Goal: Book appointment/travel/reservation

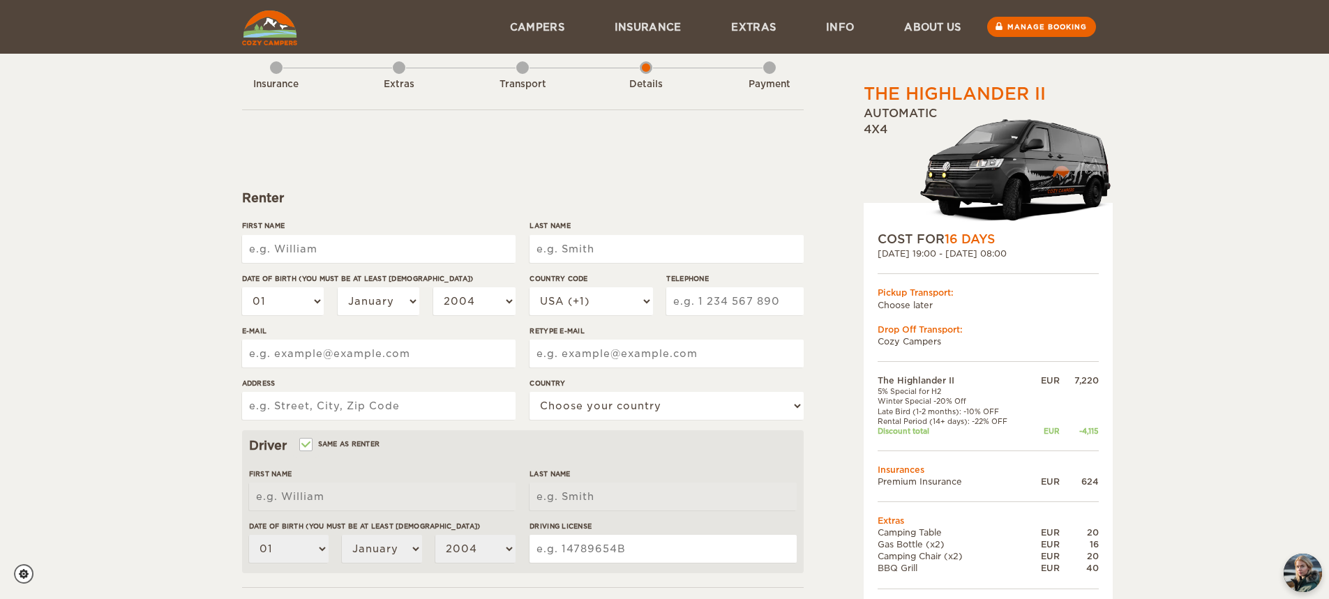
scroll to position [25, 0]
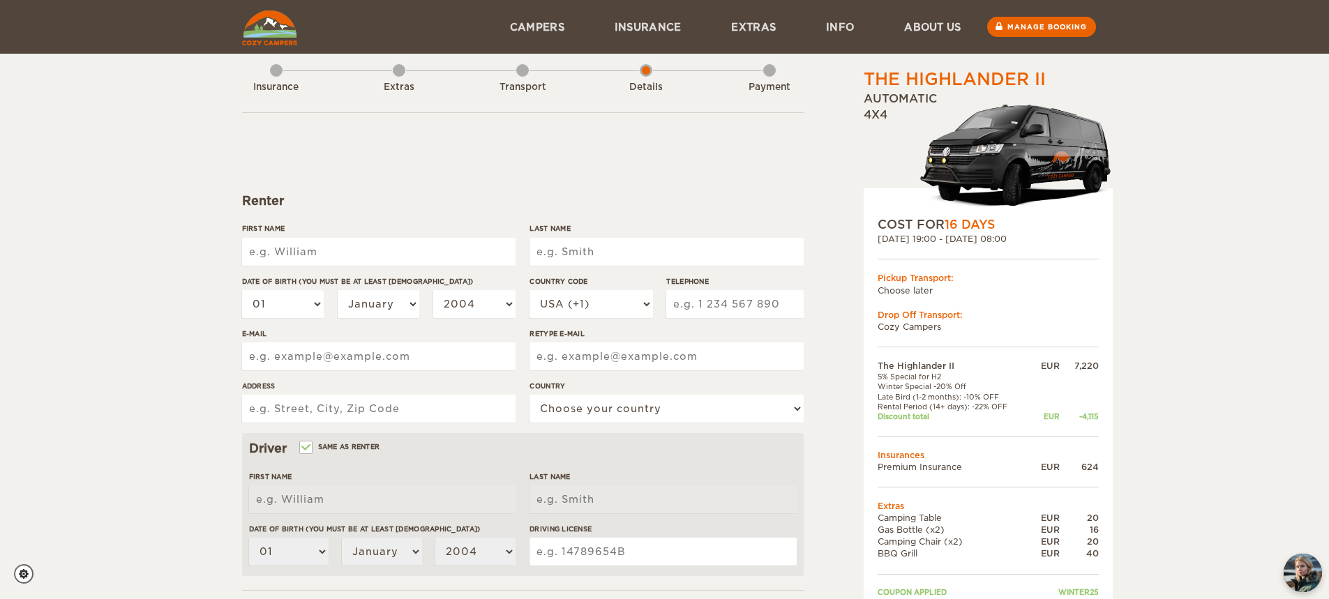
click at [297, 256] on input "First Name" at bounding box center [378, 252] width 273 height 28
type input "[PERSON_NAME]"
type input "Galea"
select select "44"
type input "7502838729"
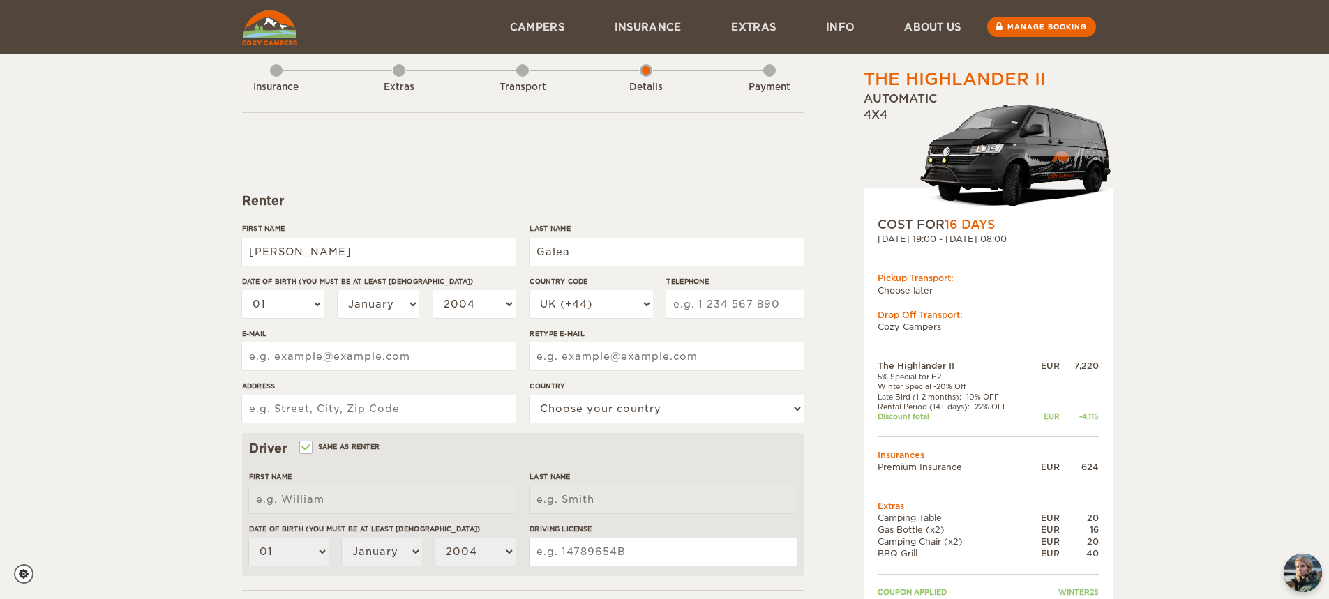
type input "[EMAIL_ADDRESS][DOMAIN_NAME]"
type input "36 Waterleaze"
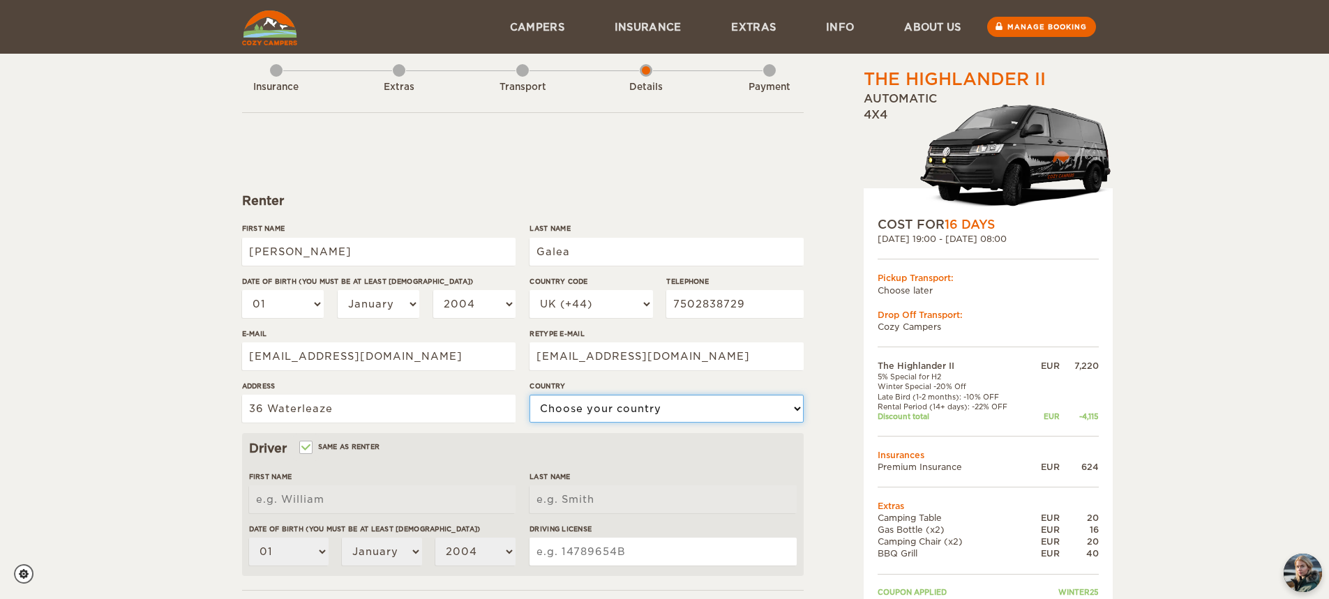
select select "221"
type input "[PERSON_NAME]"
type input "Galea"
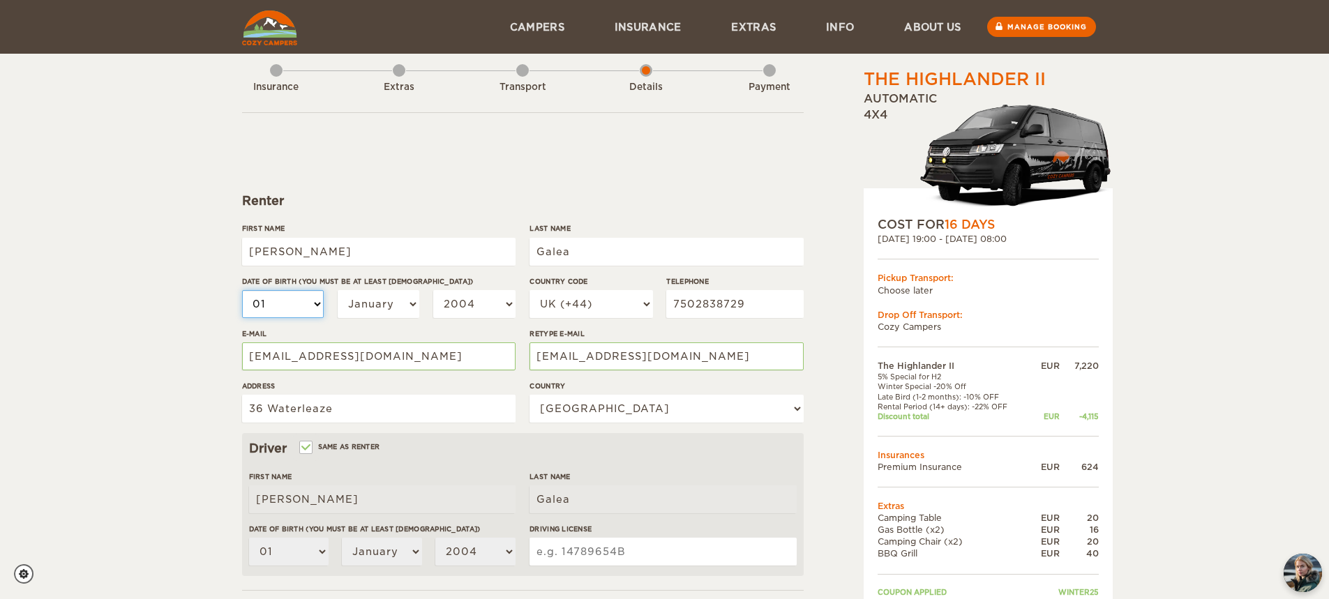
click at [298, 305] on select "01 02 03 04 05 06 07 08 09 10 11 12 13 14 15 16 17 18 19 20 21 22 23 24 25 26 2…" at bounding box center [283, 304] width 82 height 28
select select "26"
click at [242, 290] on select "01 02 03 04 05 06 07 08 09 10 11 12 13 14 15 16 17 18 19 20 21 22 23 24 25 26 2…" at bounding box center [283, 304] width 82 height 28
select select "26"
click at [368, 306] on select "January February March April May June July August September October November De…" at bounding box center [379, 304] width 82 height 28
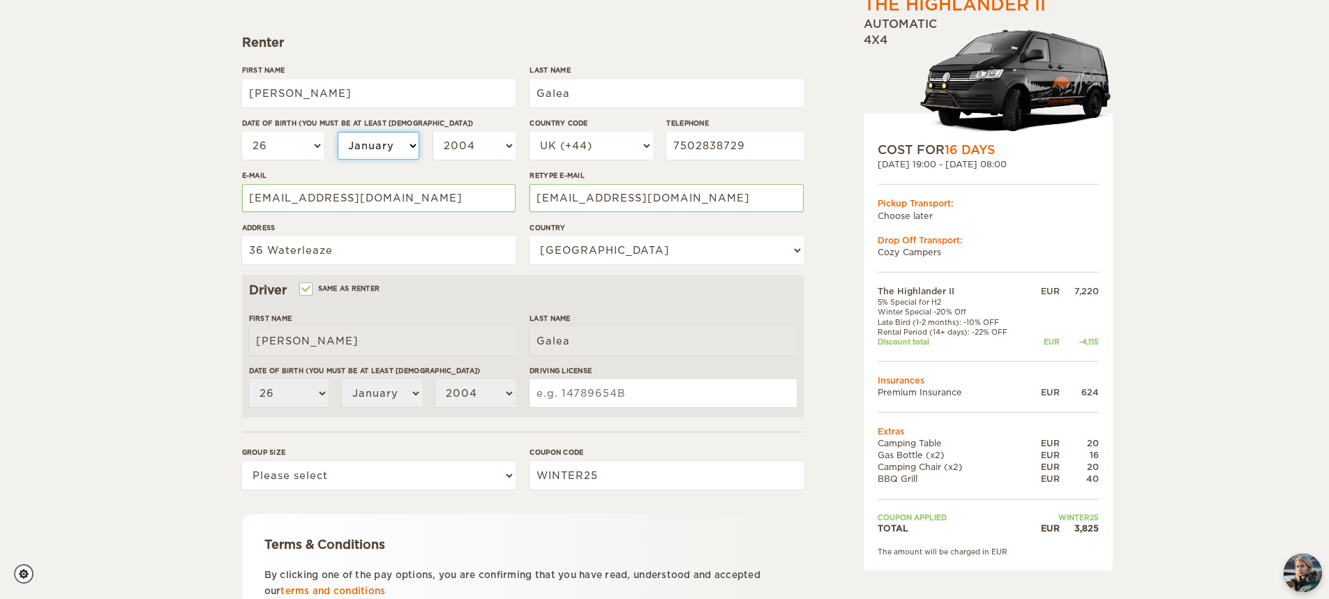
scroll to position [184, 0]
click at [384, 154] on select "January February March April May June July August September October November De…" at bounding box center [379, 145] width 82 height 28
select select "10"
click at [338, 131] on select "January February March April May June July August September October November De…" at bounding box center [379, 145] width 82 height 28
select select "10"
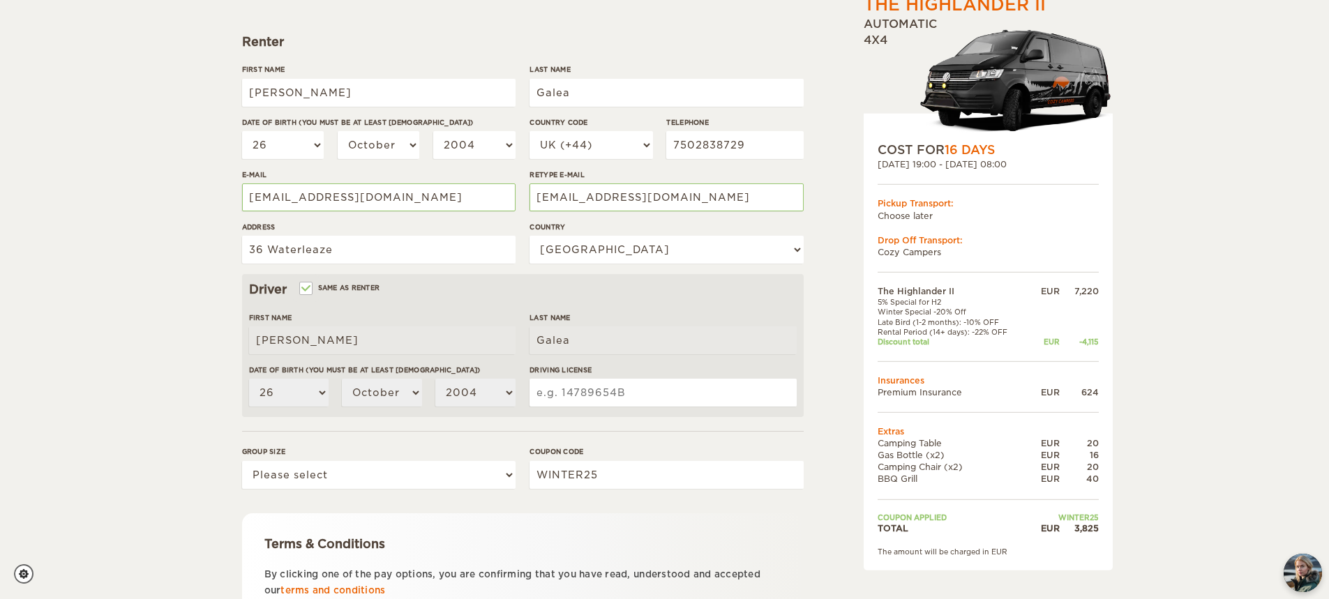
click at [387, 320] on label"] "First Name" at bounding box center [382, 318] width 267 height 10
click at [457, 147] on select "2004 2003 2002 2001 2000 1999 1998 1997 1996 1995 1994 1993 1992 1991 1990 1989…" at bounding box center [474, 145] width 82 height 28
select select "1984"
click at [433, 131] on select "2004 2003 2002 2001 2000 1999 1998 1997 1996 1995 1994 1993 1992 1991 1990 1989…" at bounding box center [474, 145] width 82 height 28
select select "1984"
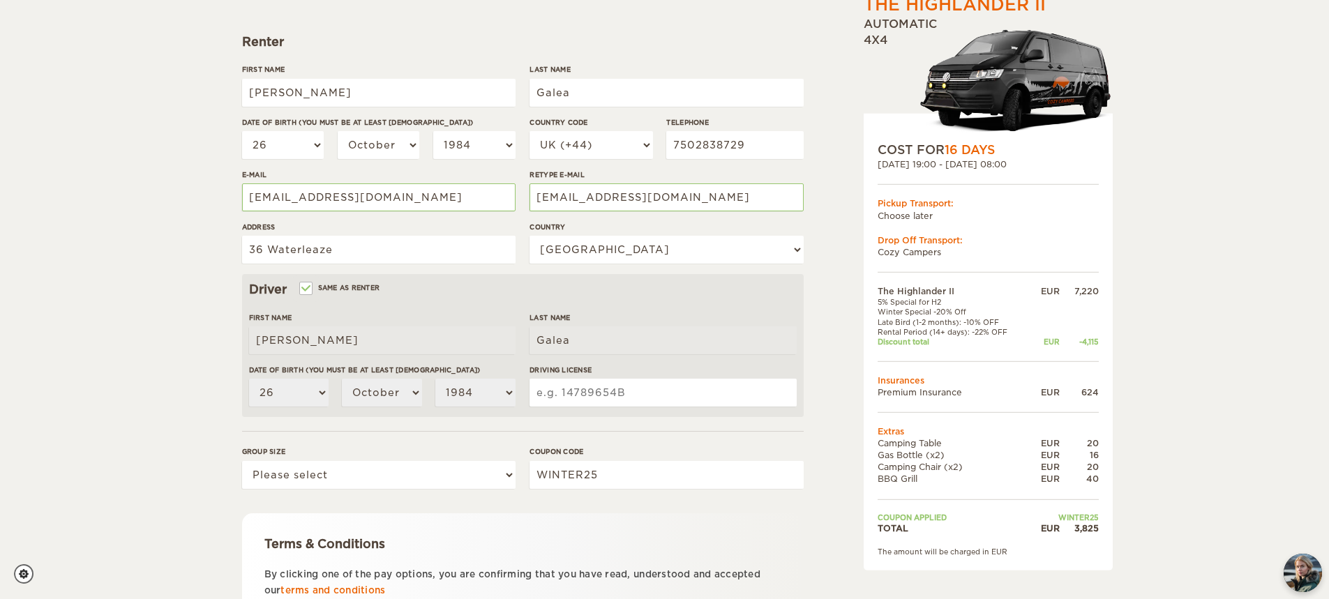
click at [585, 389] on input "Driving License" at bounding box center [663, 393] width 267 height 28
click at [585, 389] on input "0540384" at bounding box center [663, 393] width 267 height 28
click at [611, 396] on input "0540384" at bounding box center [663, 393] width 267 height 28
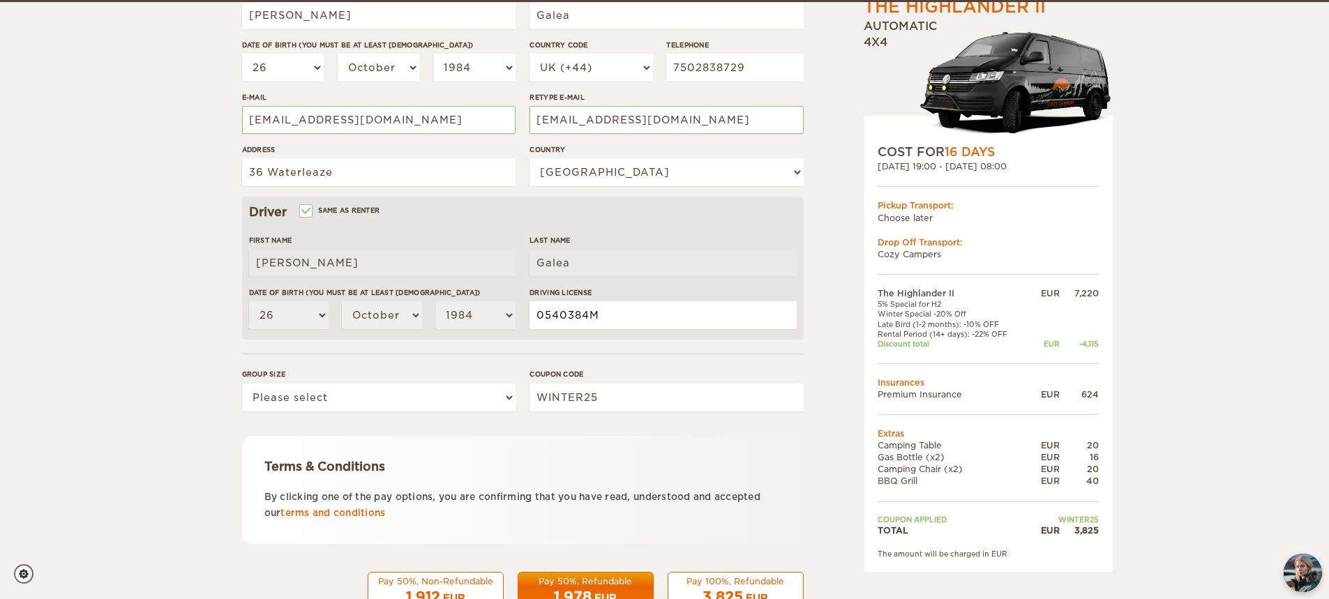
scroll to position [264, 0]
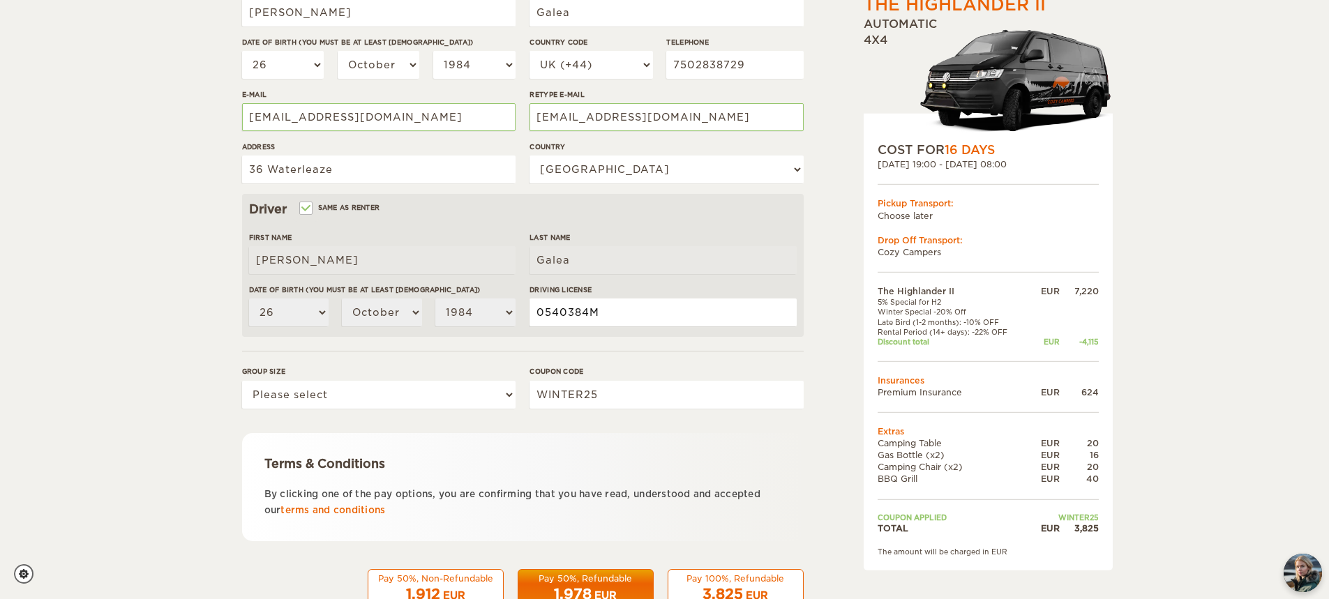
type input "0540384M"
click at [359, 389] on select "Please select 1 2" at bounding box center [378, 395] width 273 height 28
select select "2"
click at [242, 381] on select "Please select 1 2" at bounding box center [378, 395] width 273 height 28
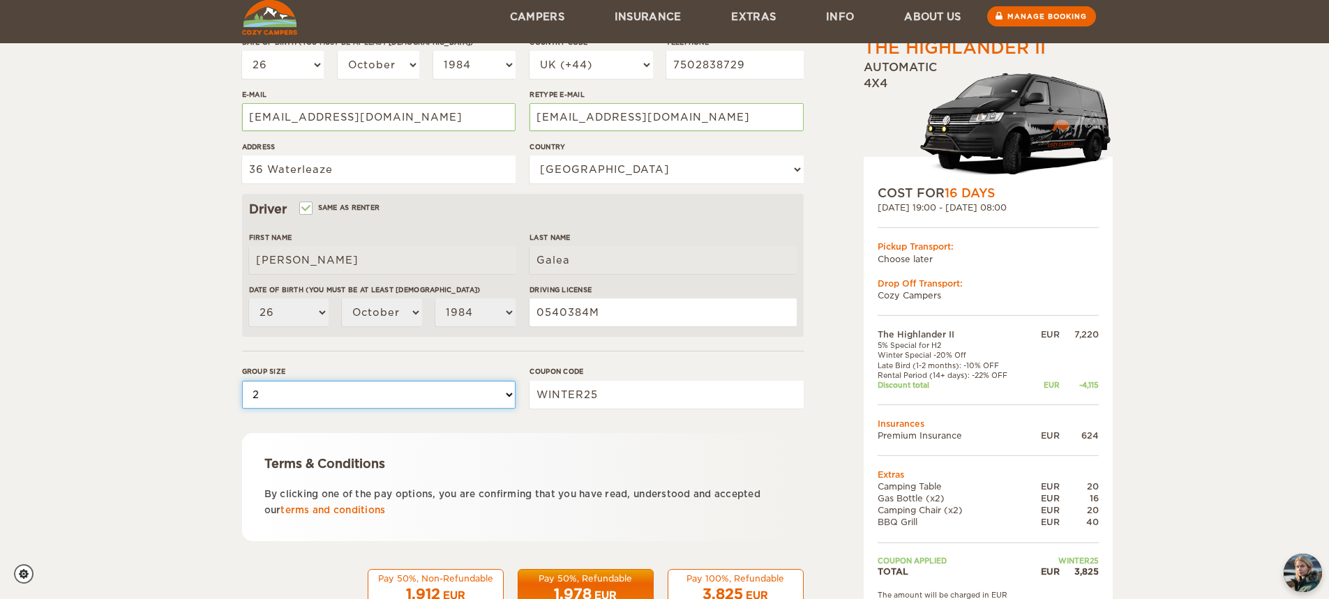
scroll to position [308, 0]
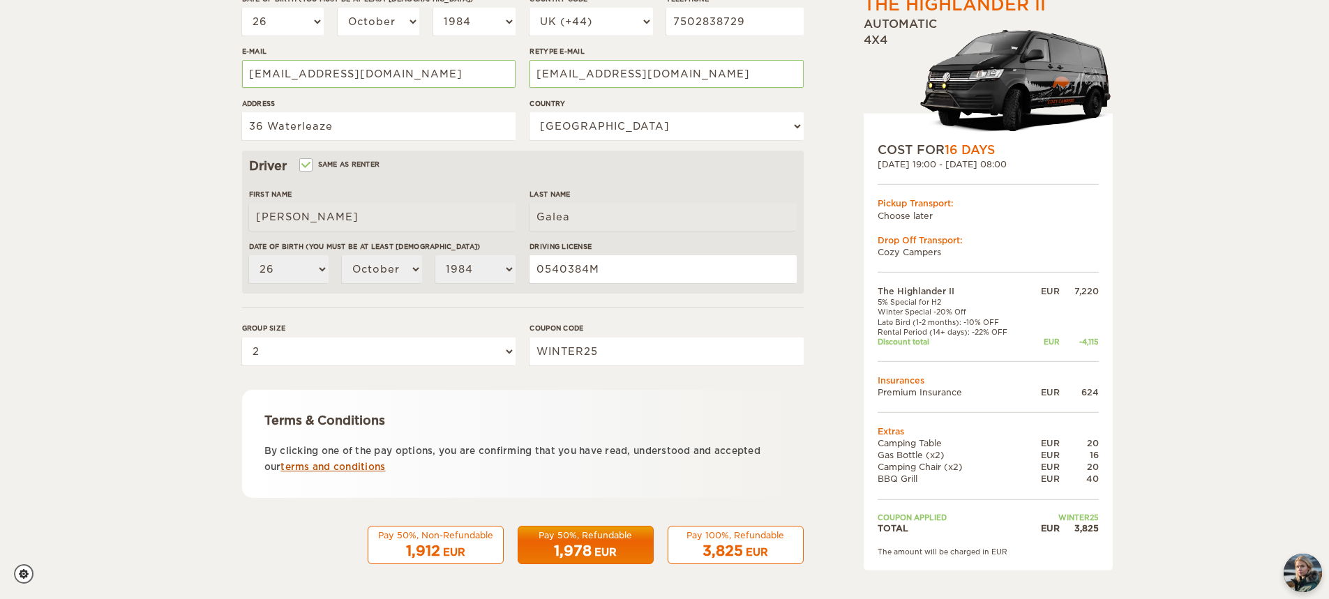
click at [328, 465] on link "terms and conditions" at bounding box center [332, 467] width 105 height 10
click at [1245, 473] on div "The Highlander II Expand Collapse Total 3,825 EUR Automatic 4x4 COST FOR 16 Day…" at bounding box center [664, 145] width 1329 height 907
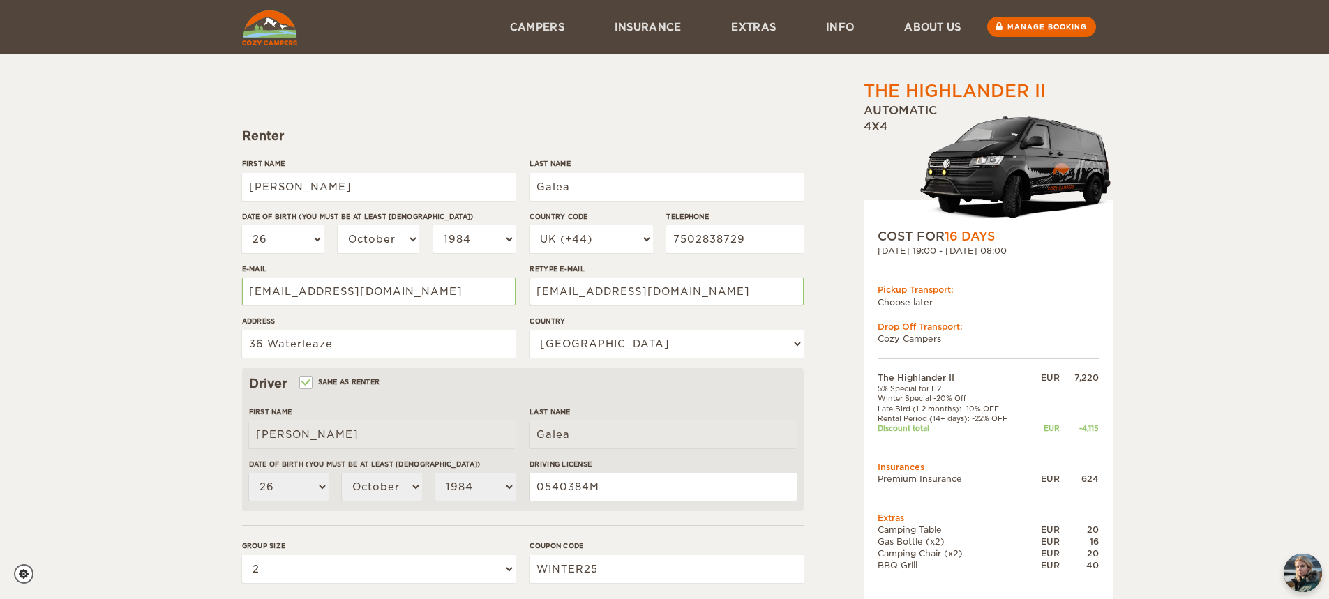
scroll to position [84, 0]
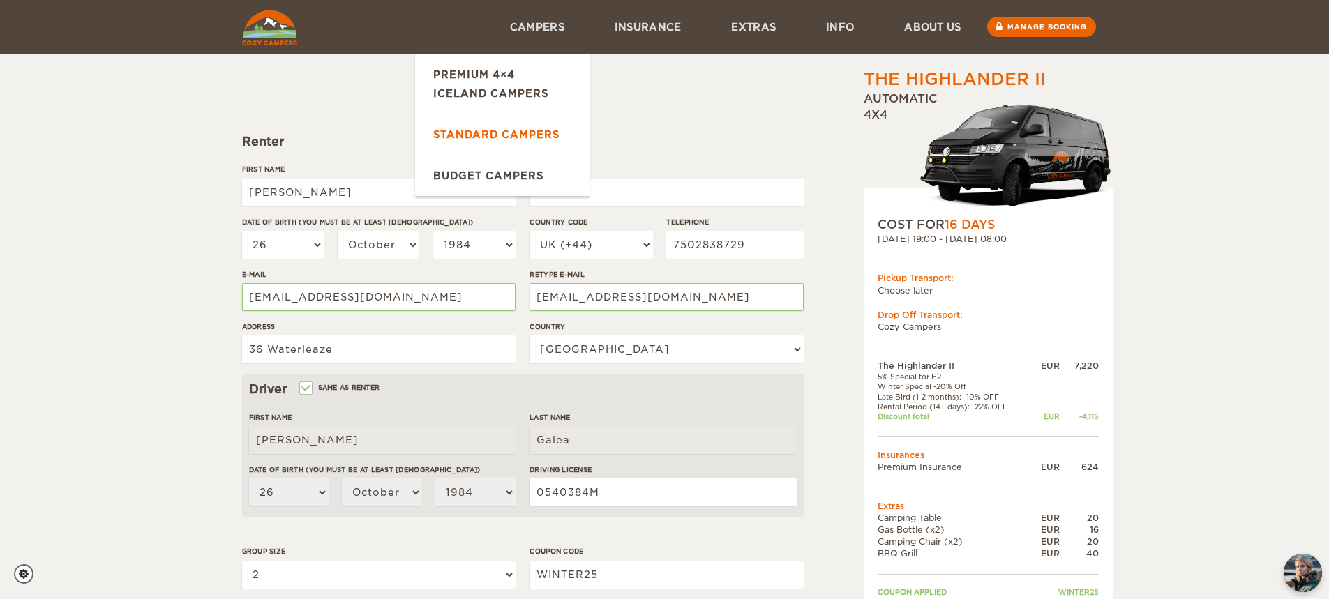
click at [493, 122] on link "Standard Campers" at bounding box center [502, 134] width 174 height 41
